Goal: Navigation & Orientation: Find specific page/section

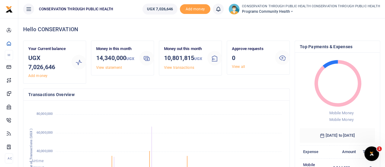
click at [30, 9] on icon at bounding box center [29, 9] width 6 height 7
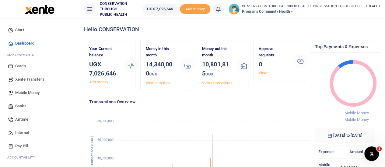
scroll to position [5, 5]
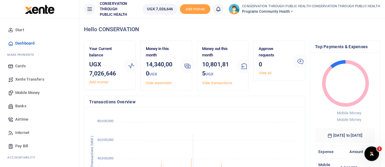
click at [32, 92] on span "Mobile Money" at bounding box center [27, 93] width 24 height 6
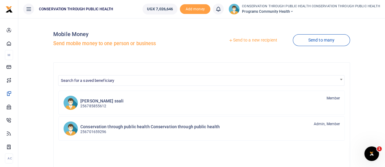
click at [293, 9] on span "Programs Community Health" at bounding box center [311, 11] width 138 height 5
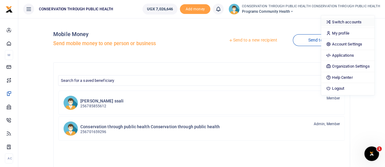
click at [351, 22] on link "Switch accounts" at bounding box center [347, 22] width 53 height 9
